Goal: Transaction & Acquisition: Download file/media

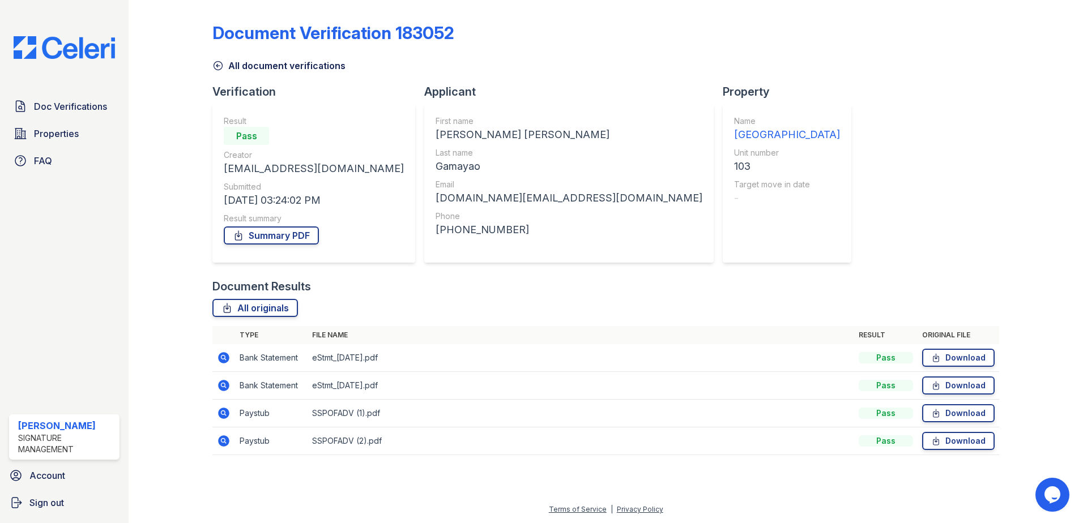
click at [705, 262] on div "Document Verification 183052 All document verifications Verification Result Pas…" at bounding box center [605, 236] width 787 height 462
click at [274, 239] on link "Summary PDF" at bounding box center [271, 236] width 95 height 18
click at [889, 192] on div "Document Verification 183052 All document verifications Verification Result Pas…" at bounding box center [605, 236] width 787 height 462
click at [955, 363] on link "Download" at bounding box center [958, 358] width 73 height 18
click at [955, 385] on link "Download" at bounding box center [958, 386] width 73 height 18
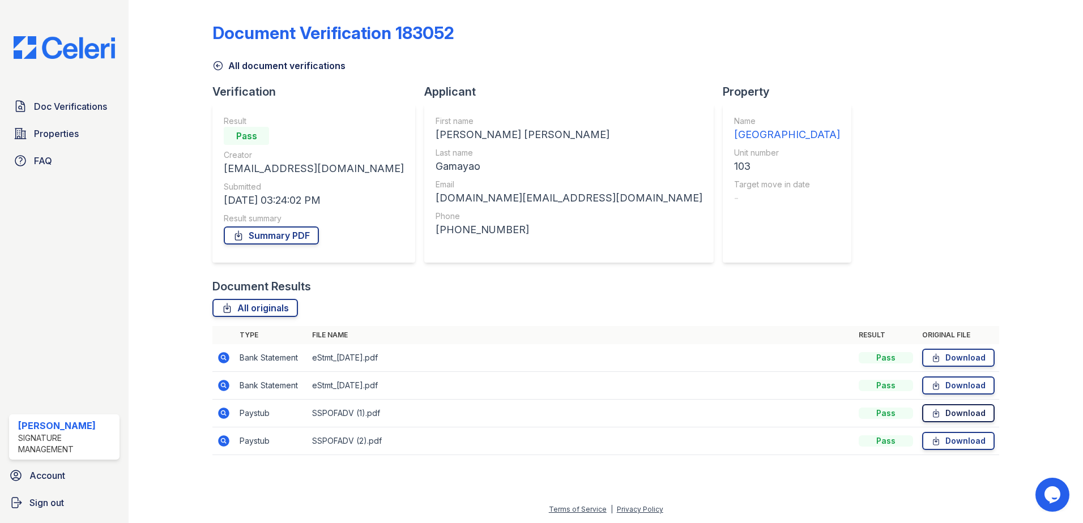
click at [956, 411] on link "Download" at bounding box center [958, 413] width 73 height 18
click at [958, 436] on link "Download" at bounding box center [958, 441] width 73 height 18
click at [1043, 335] on div at bounding box center [1032, 236] width 66 height 462
click at [955, 109] on div "Document Verification 183052 All document verifications Verification Result Pas…" at bounding box center [605, 236] width 787 height 462
click at [896, 131] on div "Document Verification 183052 All document verifications Verification Result Pas…" at bounding box center [605, 236] width 787 height 462
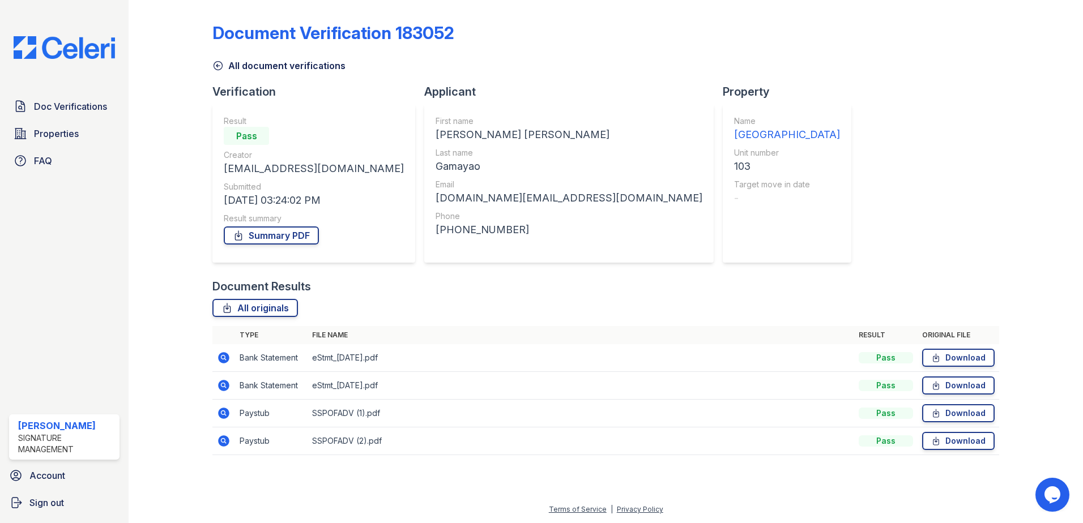
click at [846, 103] on div "Document Verification 183052 All document verifications Verification Result Pas…" at bounding box center [605, 236] width 787 height 462
